Goal: Transaction & Acquisition: Download file/media

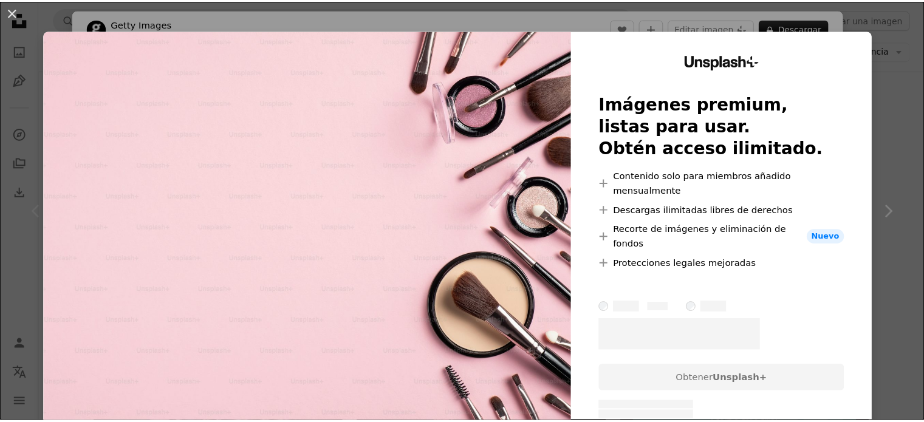
scroll to position [182, 0]
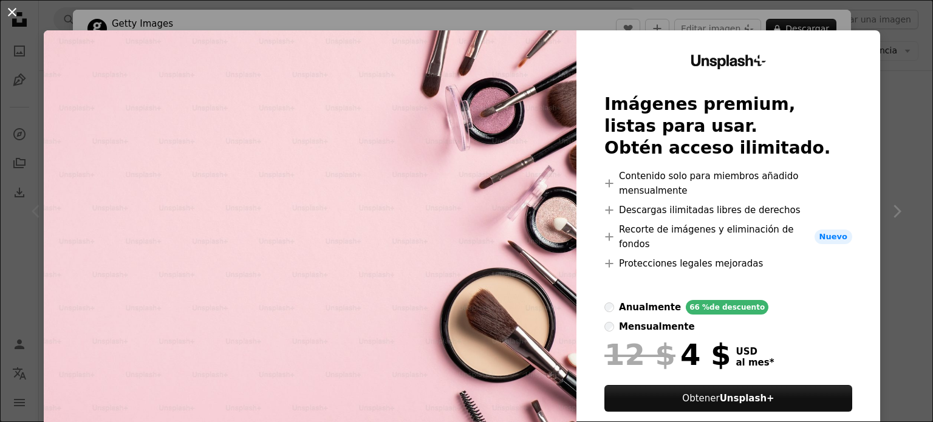
click at [19, 10] on button "An X shape" at bounding box center [12, 12] width 15 height 15
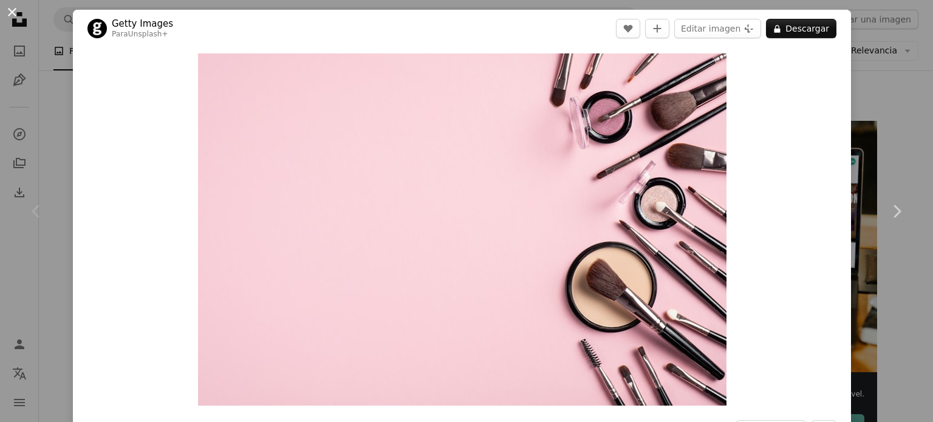
click at [12, 10] on button "An X shape" at bounding box center [12, 12] width 15 height 15
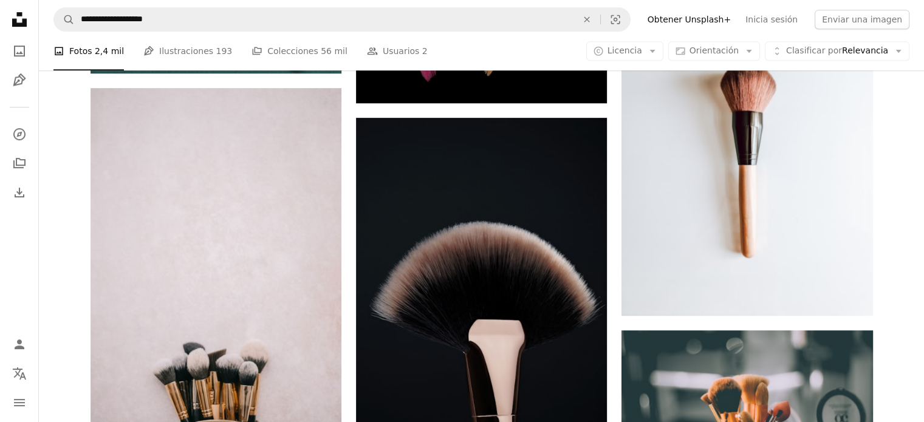
scroll to position [729, 0]
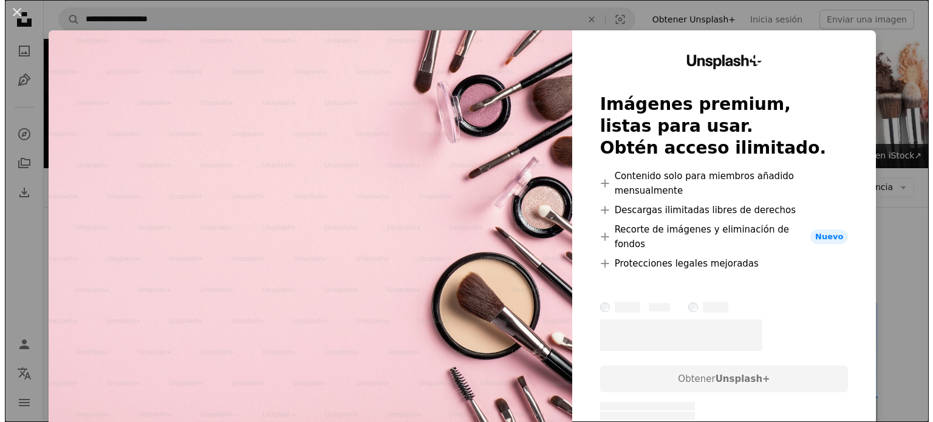
scroll to position [304, 0]
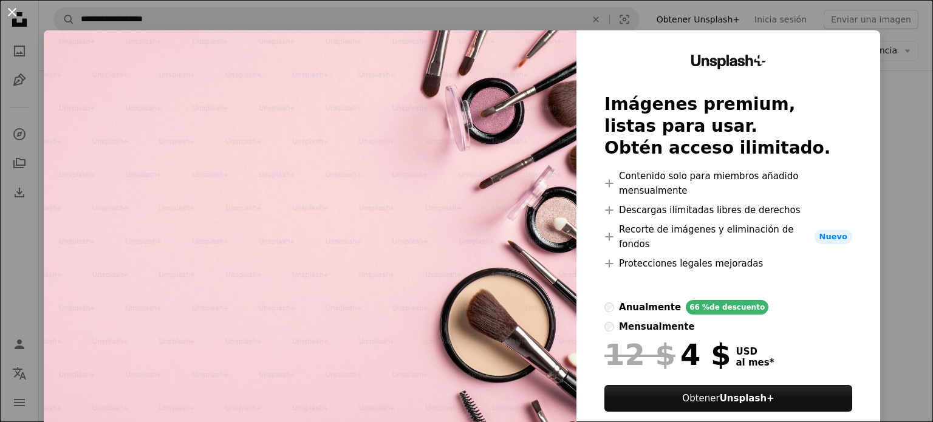
click at [15, 8] on button "An X shape" at bounding box center [12, 12] width 15 height 15
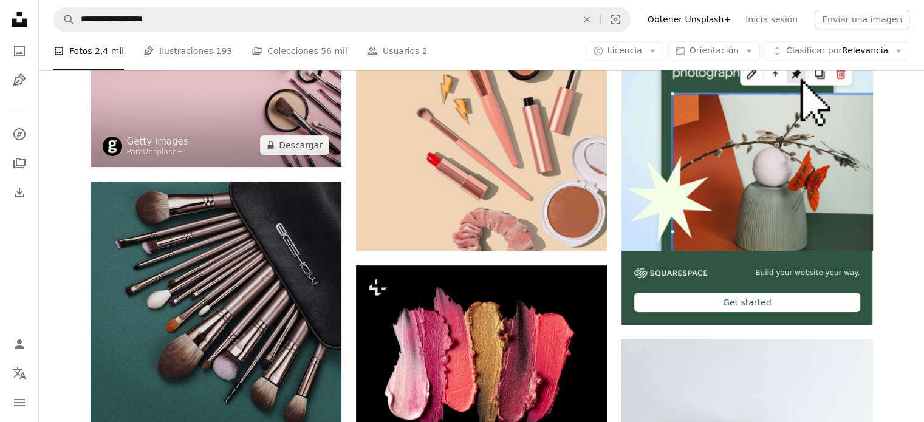
click at [187, 115] on img at bounding box center [216, 82] width 251 height 167
